Goal: Task Accomplishment & Management: Use online tool/utility

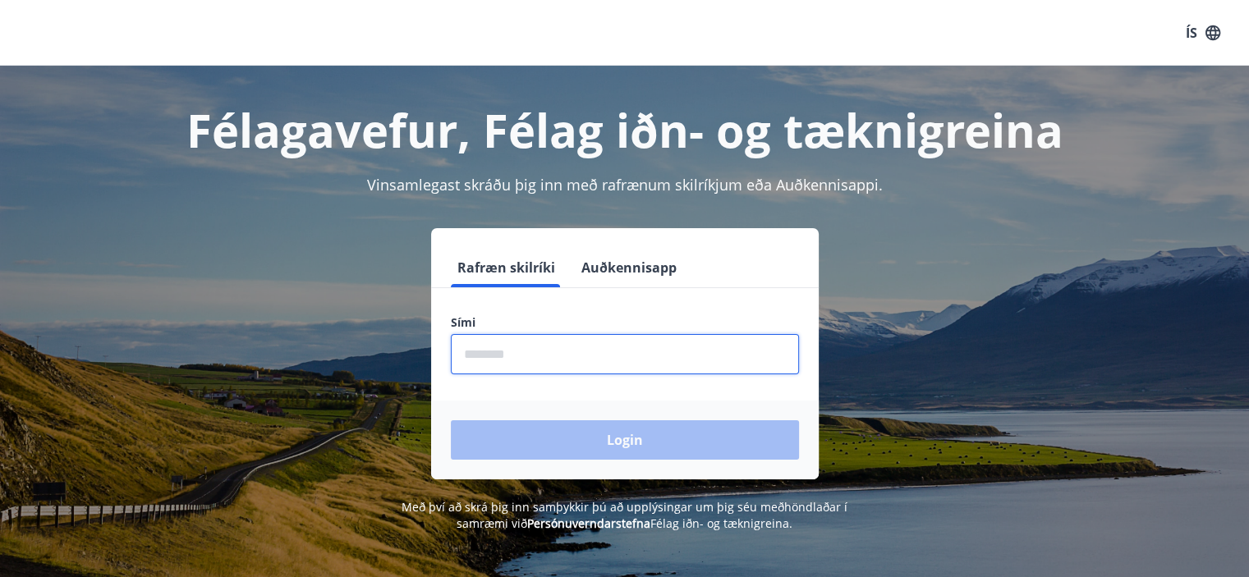
click at [512, 353] on input "phone" at bounding box center [625, 354] width 348 height 40
type input "********"
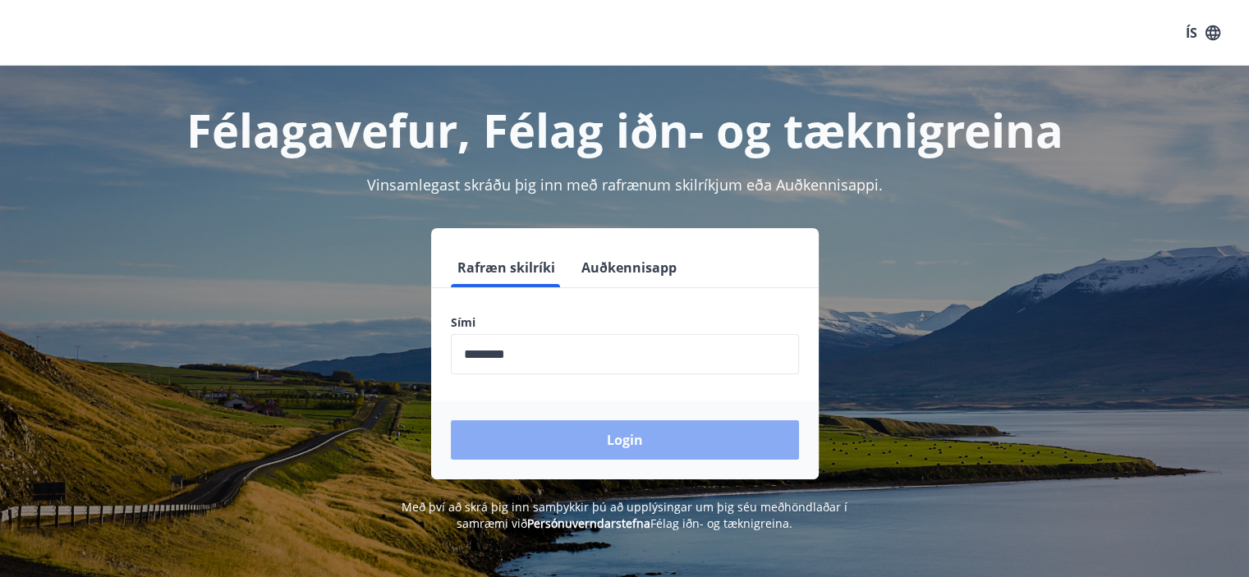
click at [627, 434] on button "Login" at bounding box center [625, 439] width 348 height 39
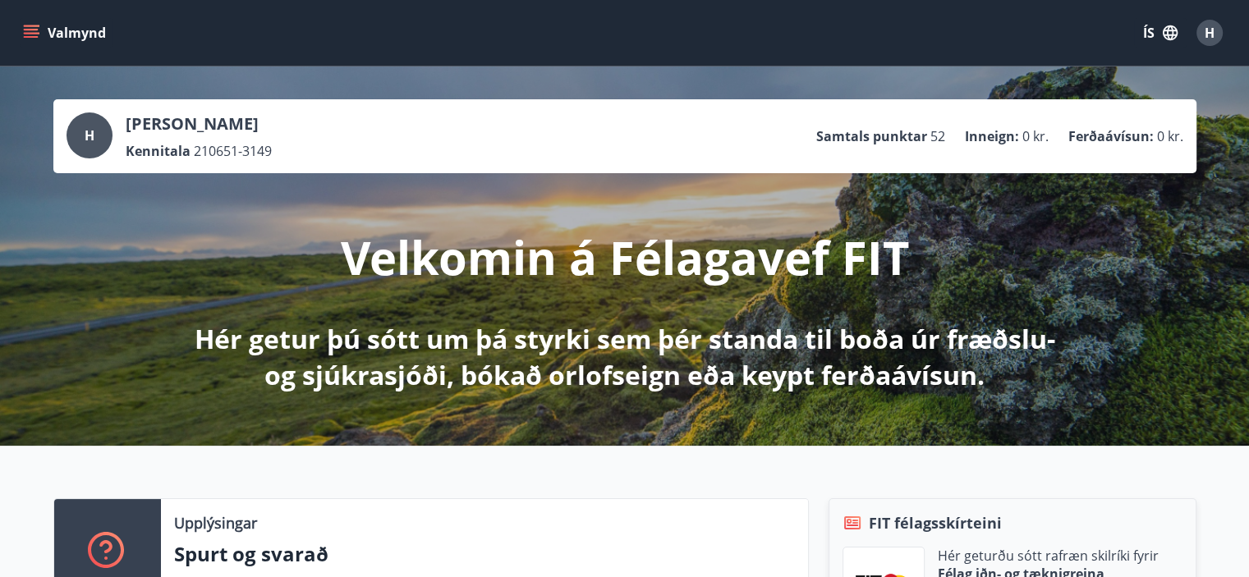
click at [1205, 29] on span "H" at bounding box center [1210, 33] width 10 height 18
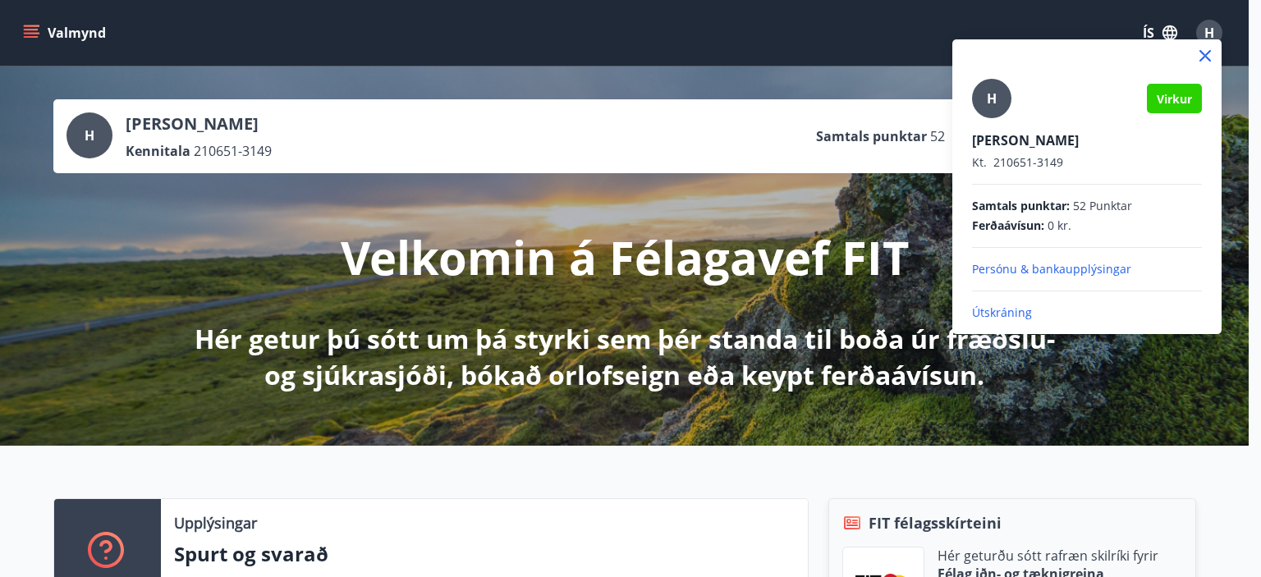
click at [1169, 22] on div at bounding box center [630, 288] width 1261 height 577
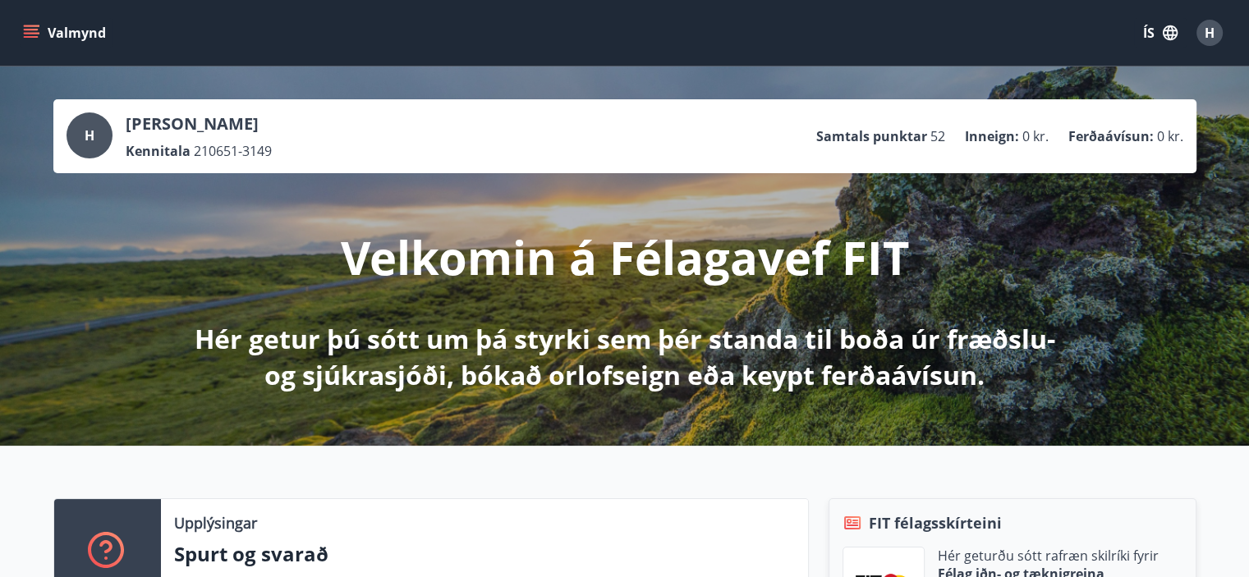
click at [1169, 22] on button "ÍS" at bounding box center [1160, 33] width 53 height 30
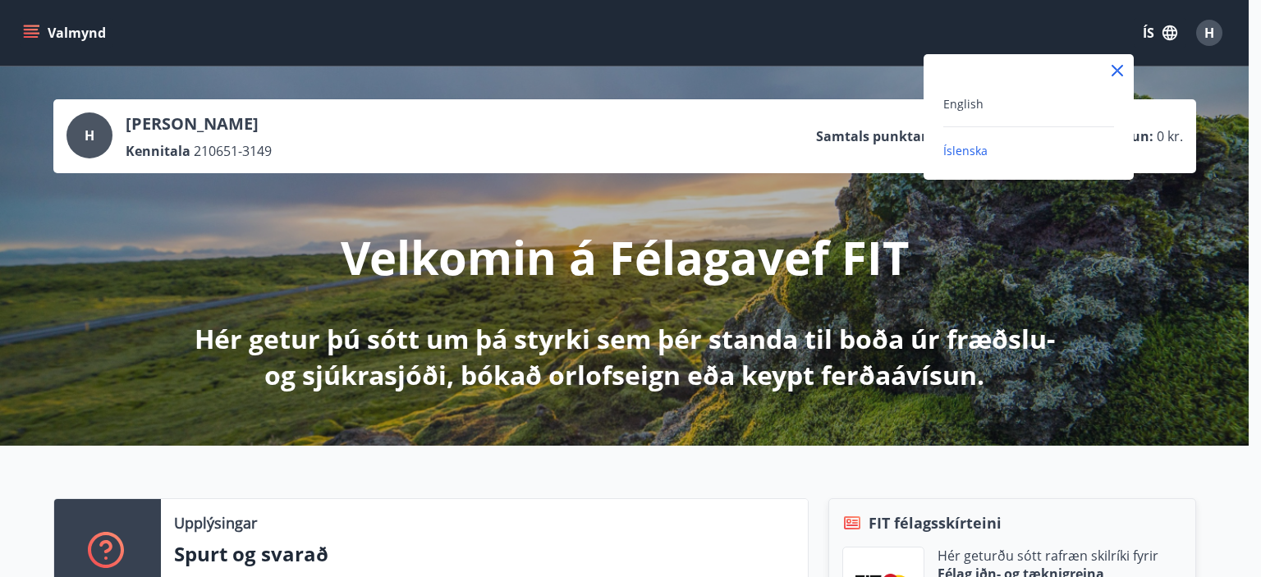
click at [1169, 22] on div at bounding box center [630, 288] width 1261 height 577
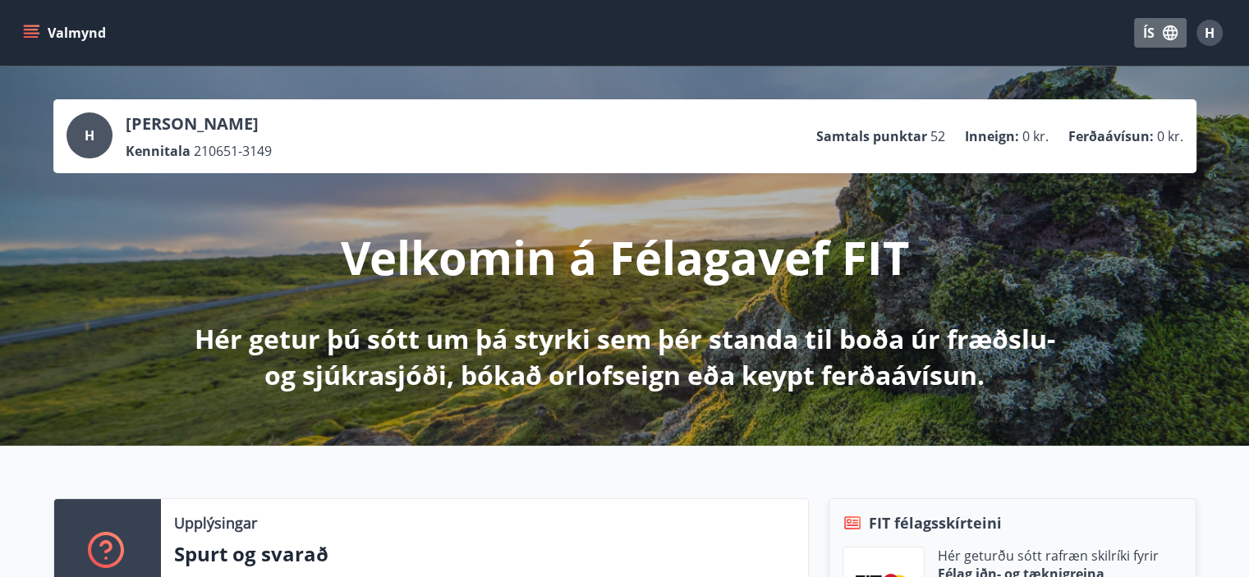
click at [1147, 25] on button "ÍS" at bounding box center [1160, 33] width 53 height 30
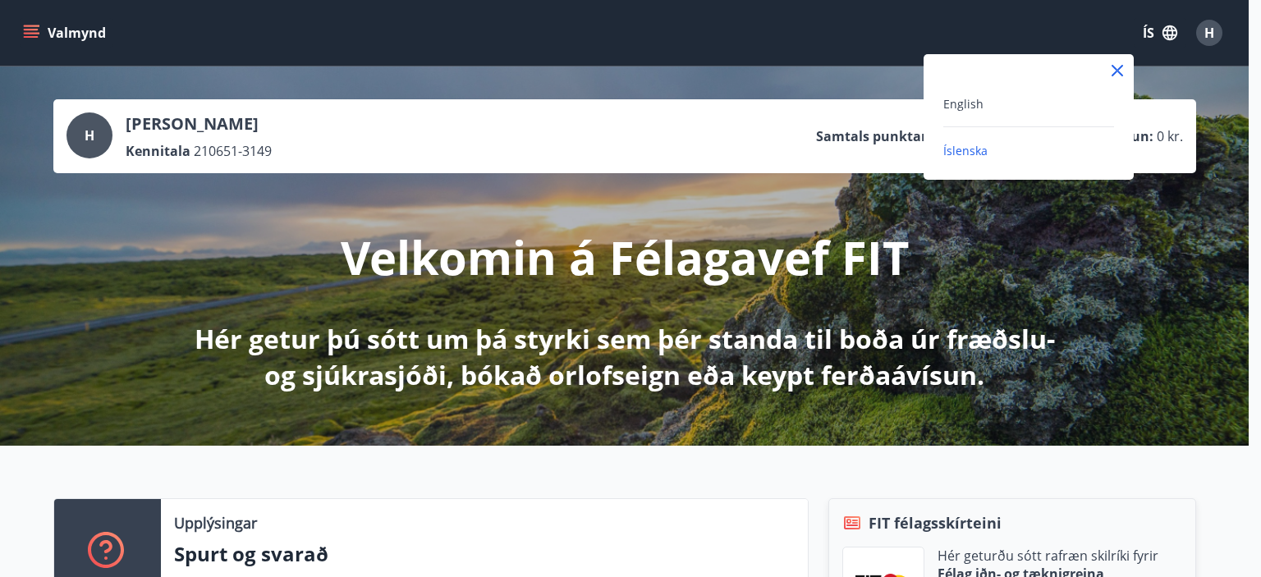
click at [1147, 25] on div at bounding box center [630, 288] width 1261 height 577
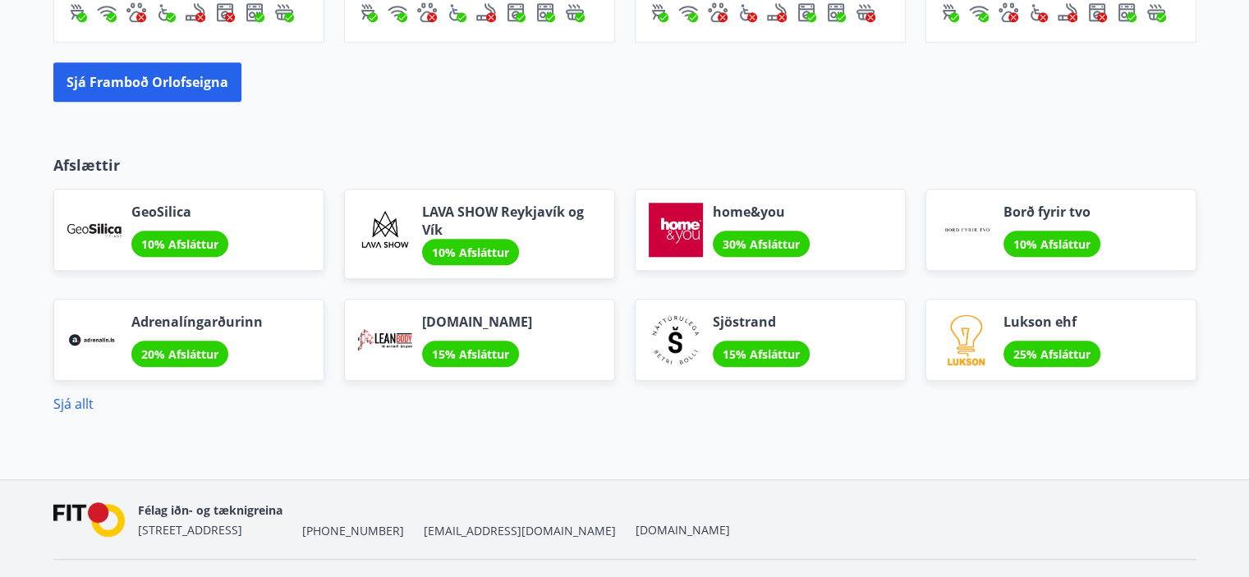
scroll to position [1341, 0]
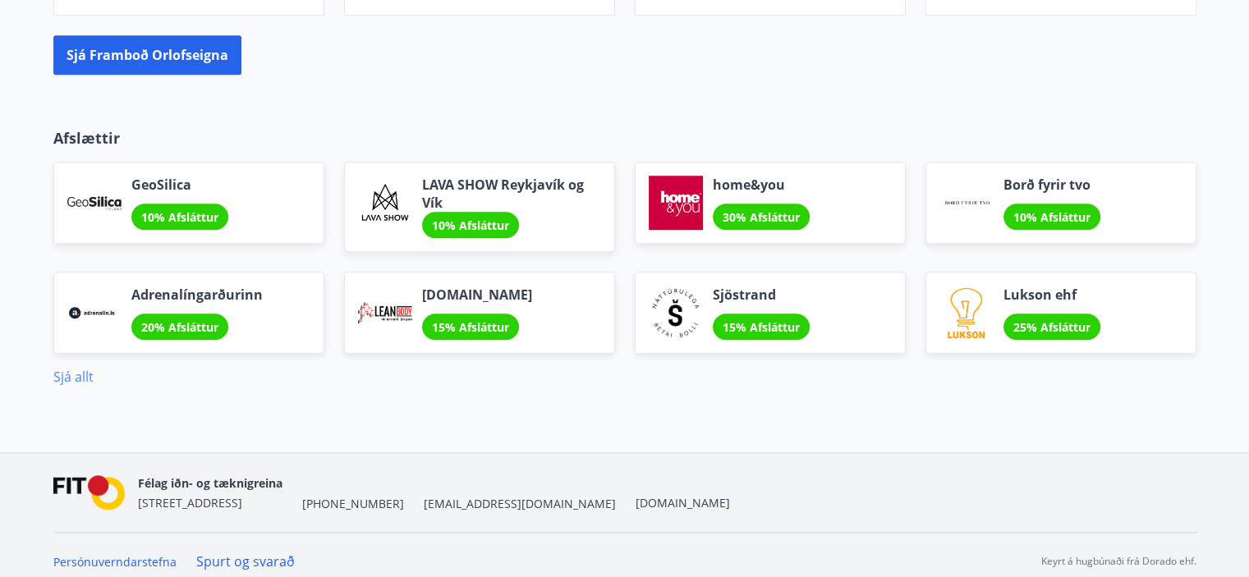
click at [65, 370] on link "Sjá allt" at bounding box center [73, 377] width 40 height 18
